Goal: Book appointment/travel/reservation

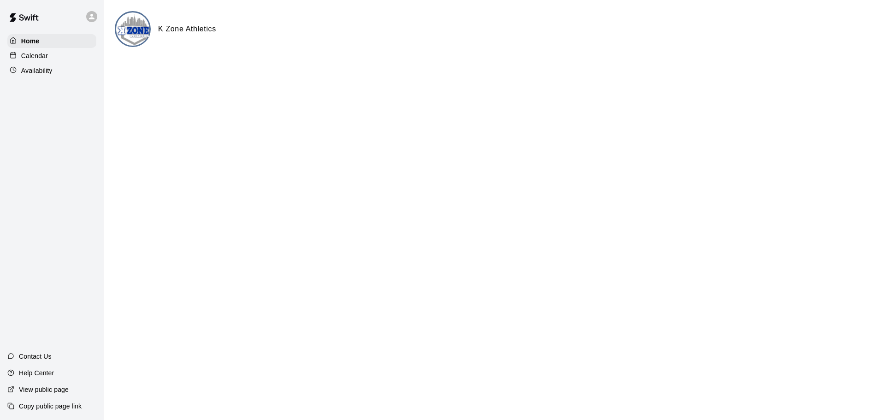
click at [62, 56] on div "Calendar" at bounding box center [51, 56] width 89 height 14
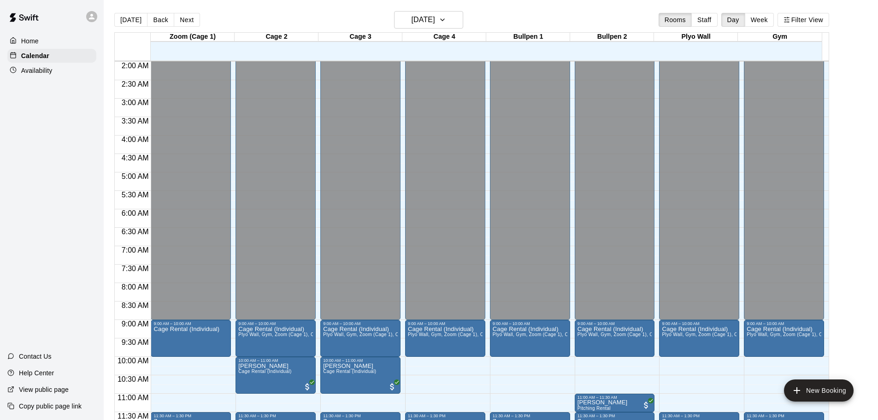
scroll to position [212, 0]
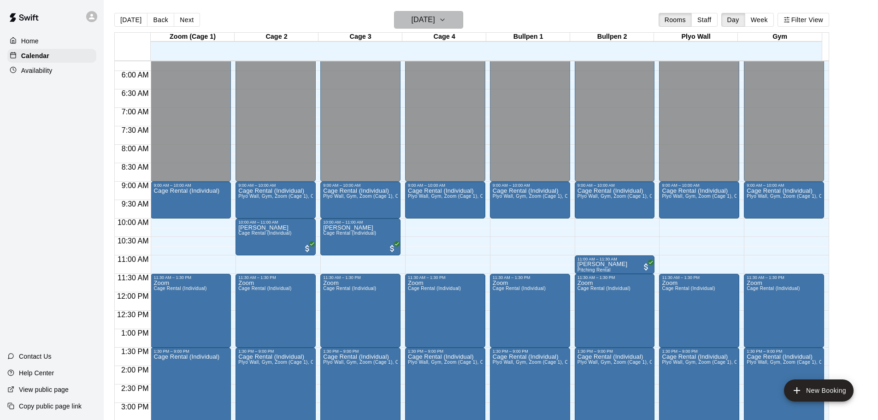
click at [435, 15] on h6 "[DATE]" at bounding box center [424, 19] width 24 height 13
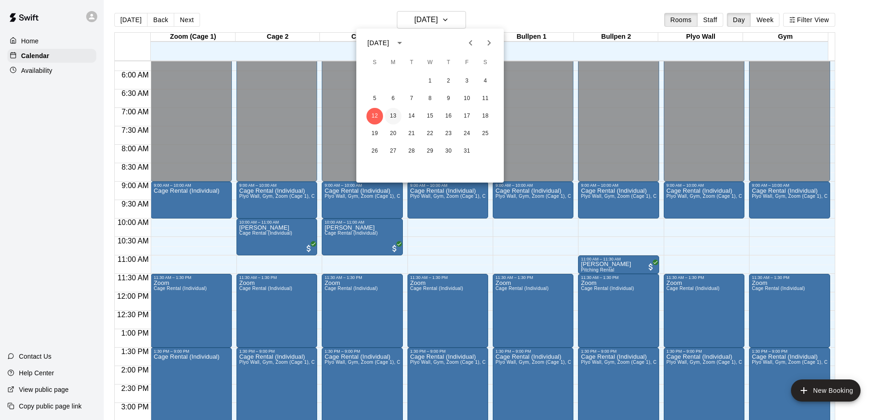
click at [391, 110] on button "13" at bounding box center [393, 116] width 17 height 17
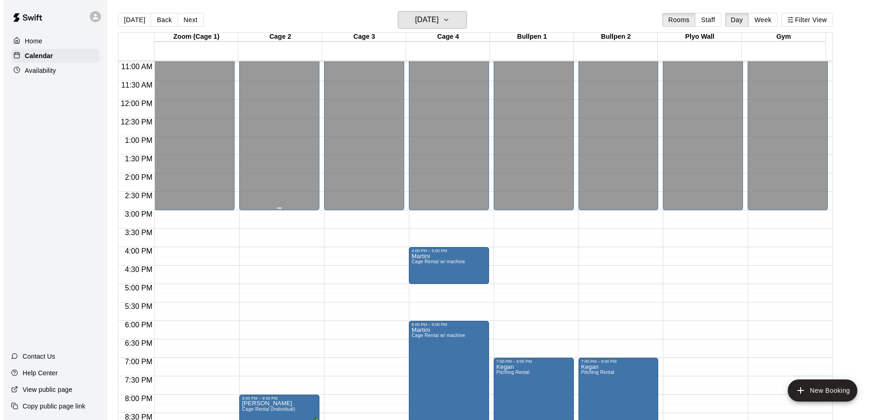
scroll to position [488, 0]
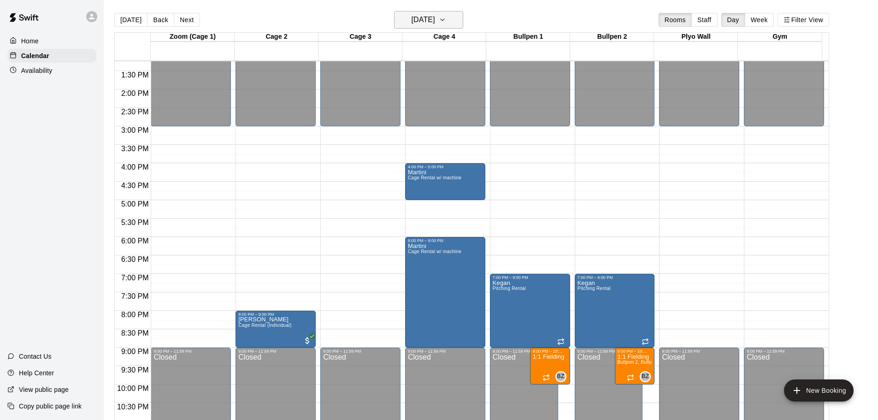
click at [419, 24] on h6 "[DATE]" at bounding box center [424, 19] width 24 height 13
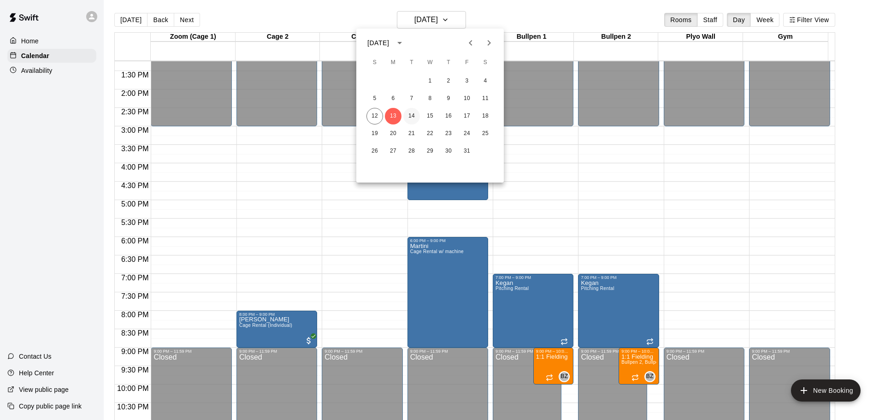
click at [414, 114] on button "14" at bounding box center [411, 116] width 17 height 17
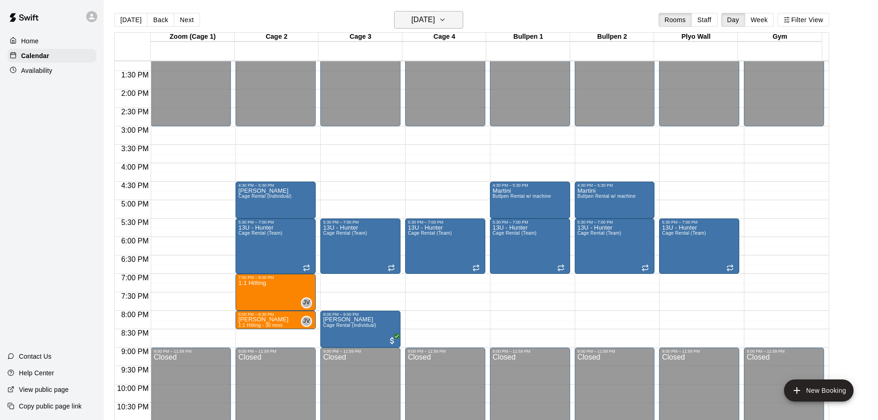
click at [435, 15] on h6 "[DATE]" at bounding box center [424, 19] width 24 height 13
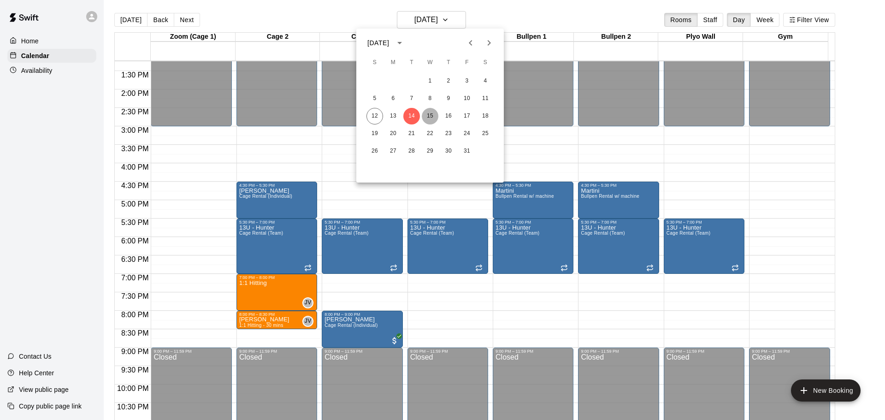
click at [426, 114] on button "15" at bounding box center [430, 116] width 17 height 17
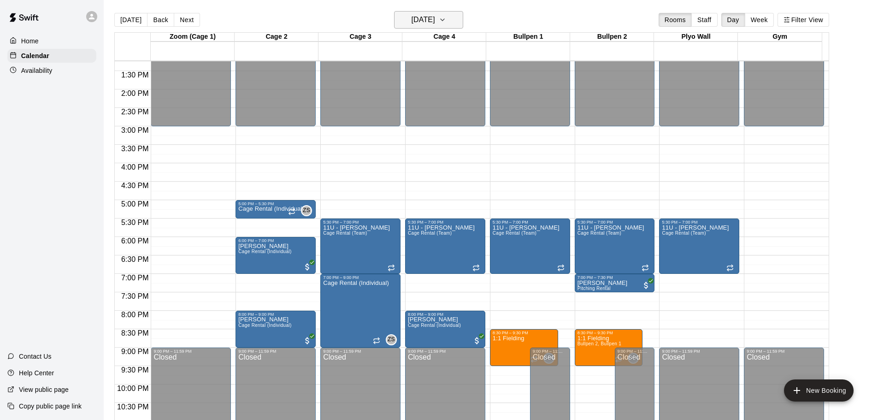
click at [439, 28] on button "[DATE]" at bounding box center [428, 20] width 69 height 18
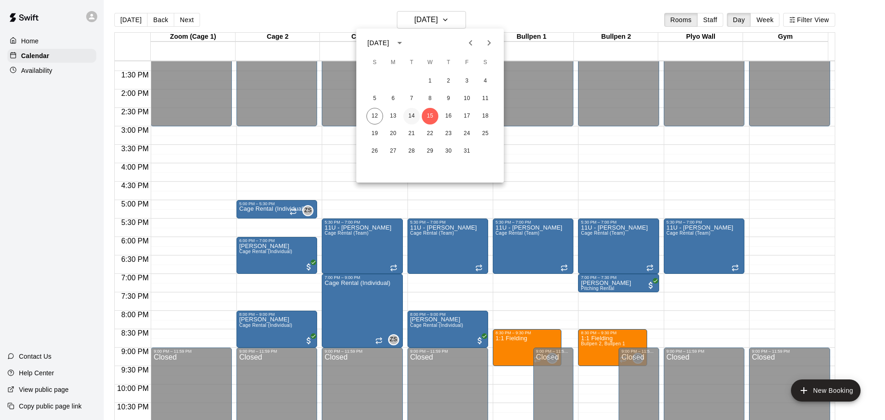
click at [414, 116] on button "14" at bounding box center [411, 116] width 17 height 17
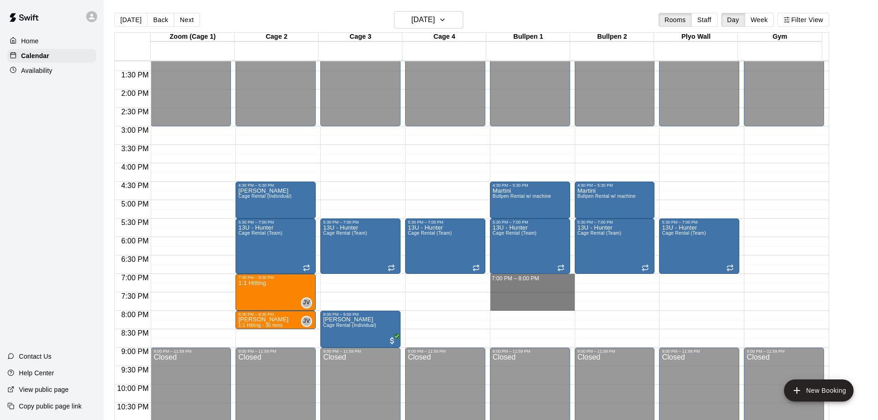
drag, startPoint x: 508, startPoint y: 277, endPoint x: 511, endPoint y: 305, distance: 27.8
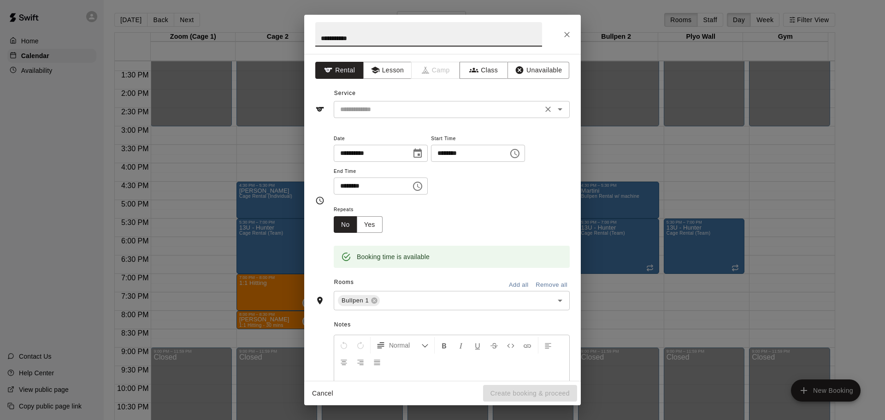
type input "**********"
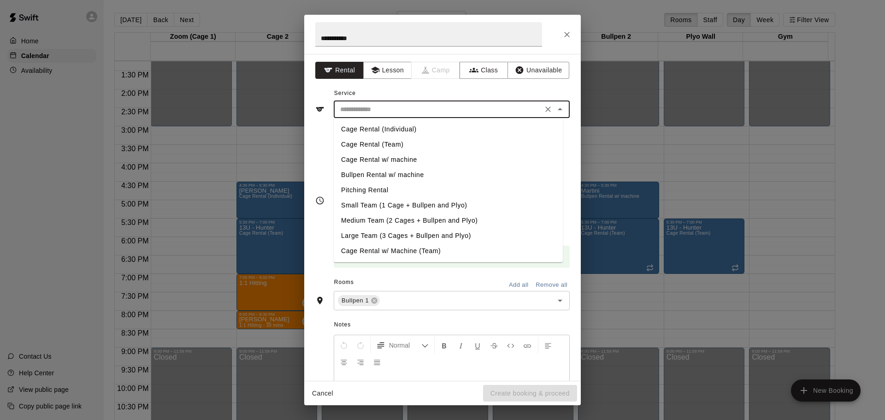
click at [459, 111] on input "text" at bounding box center [437, 110] width 203 height 12
click at [413, 189] on li "Pitching Rental" at bounding box center [448, 189] width 229 height 15
type input "**********"
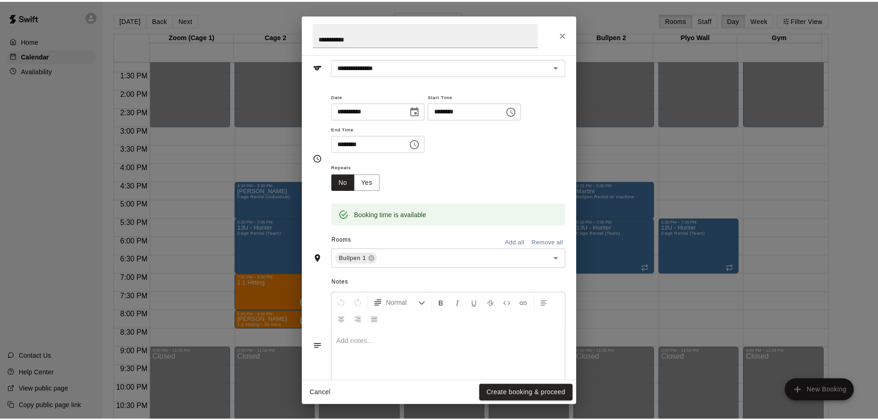
scroll to position [78, 0]
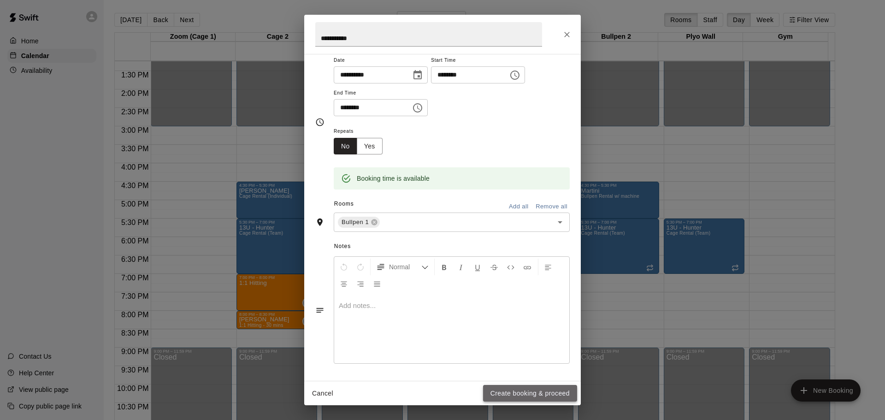
click at [546, 396] on button "Create booking & proceed" at bounding box center [530, 393] width 94 height 17
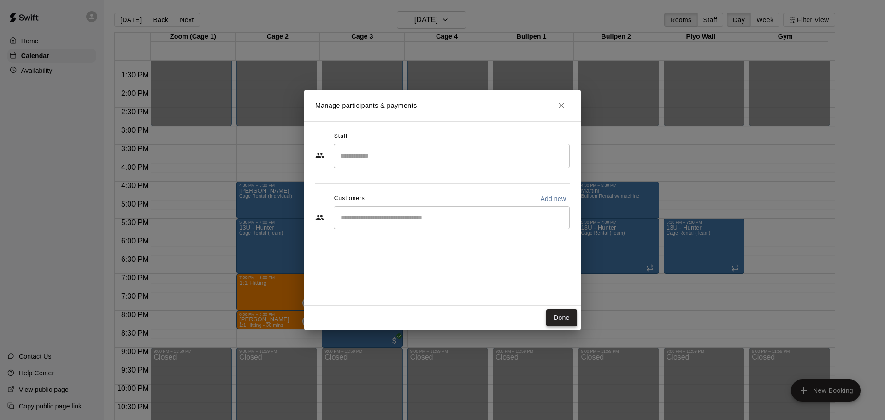
click at [558, 315] on button "Done" at bounding box center [561, 317] width 31 height 17
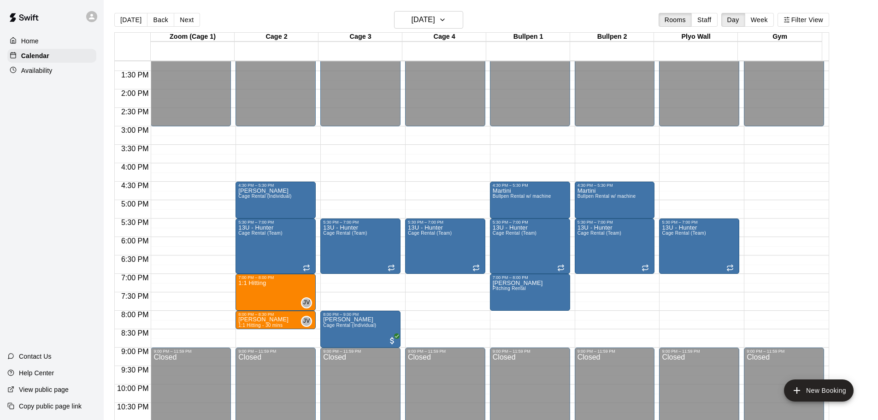
click at [506, 17] on div "[DATE] Back [DATE][DATE] Rooms Staff Day Week Filter View" at bounding box center [471, 21] width 715 height 21
